Goal: Transaction & Acquisition: Purchase product/service

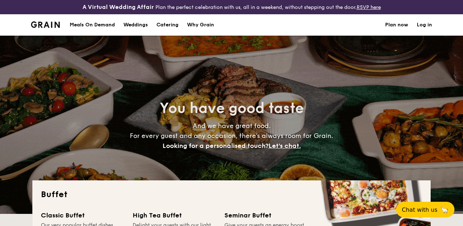
select select
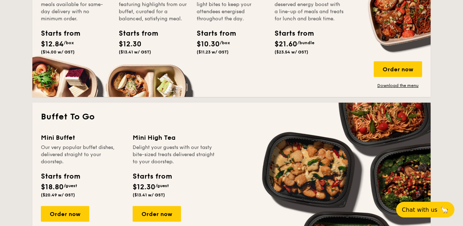
scroll to position [427, 0]
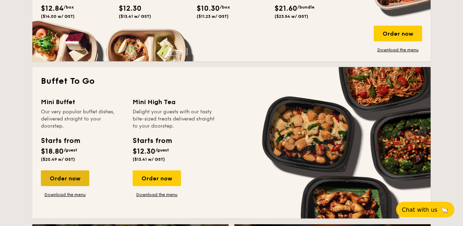
click at [75, 177] on div "Order now" at bounding box center [65, 178] width 48 height 16
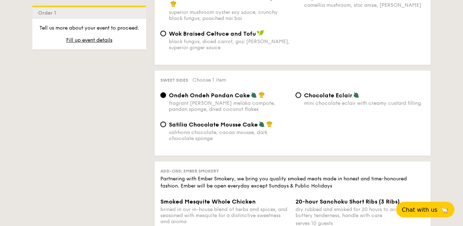
scroll to position [854, 0]
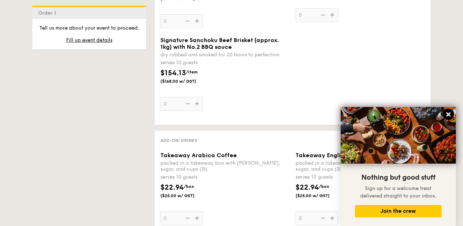
click at [448, 113] on icon at bounding box center [448, 114] width 4 height 4
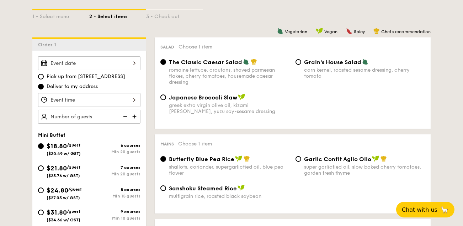
scroll to position [213, 0]
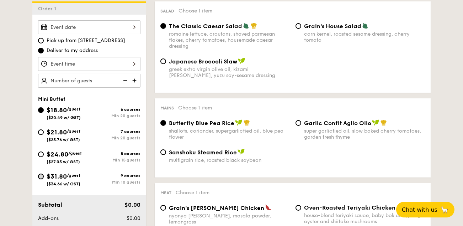
click at [39, 175] on input "$31.80 /guest ($34.66 w/ GST) 9 courses Min 10 guests" at bounding box center [41, 176] width 6 height 6
radio input "true"
radio input "false"
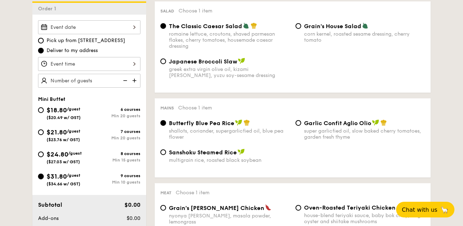
radio input "true"
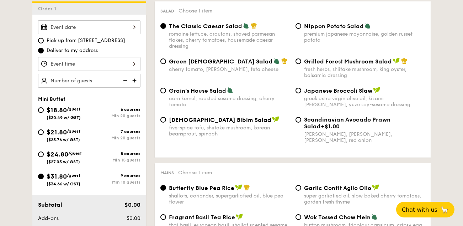
click at [75, 175] on span "/guest" at bounding box center [74, 175] width 14 height 5
click at [44, 175] on input "$31.80 /guest ($34.66 w/ GST) 9 courses Min 10 guests" at bounding box center [41, 176] width 6 height 6
click at [66, 182] on span "($34.66 w/ GST)" at bounding box center [64, 183] width 34 height 5
click at [44, 179] on input "$31.80 /guest ($34.66 w/ GST) 9 courses Min 10 guests" at bounding box center [41, 176] width 6 height 6
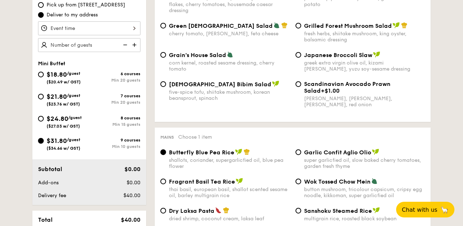
scroll to position [320, 0]
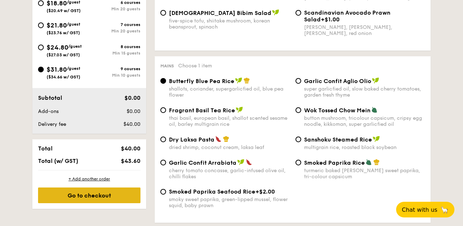
click at [96, 194] on div "Go to checkout" at bounding box center [89, 195] width 102 height 16
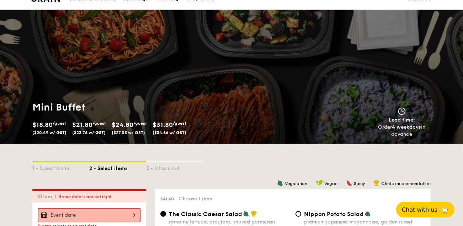
scroll to position [0, 0]
